Goal: Obtain resource: Obtain resource

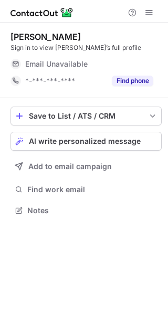
scroll to position [203, 168]
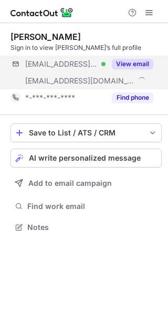
scroll to position [220, 168]
click at [132, 63] on button "View email" at bounding box center [132, 64] width 41 height 10
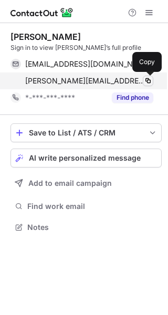
click at [149, 81] on span at bounding box center [148, 81] width 8 height 8
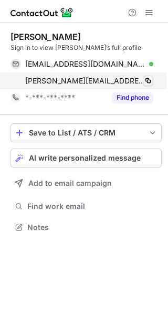
click at [149, 81] on span at bounding box center [148, 81] width 8 height 8
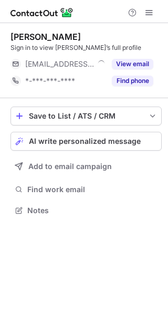
scroll to position [203, 168]
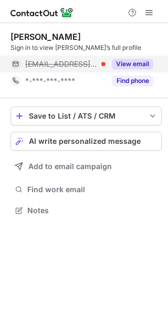
click at [138, 65] on button "View email" at bounding box center [132, 64] width 41 height 10
